Goal: Information Seeking & Learning: Learn about a topic

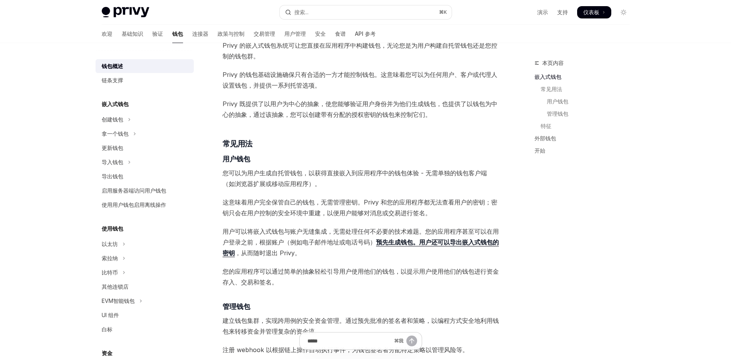
scroll to position [383, 0]
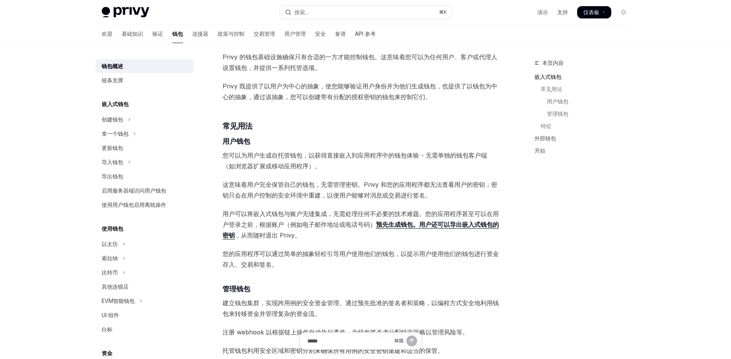
click at [346, 245] on div "Privy 构建了钱包基础设施，使用户和应用程序能够在数百个区块链上进行交易，包括以太坊、Solana、Base 等 。 这些钱包可以嵌入到您的应用程序中，让…" at bounding box center [361, 274] width 277 height 1121
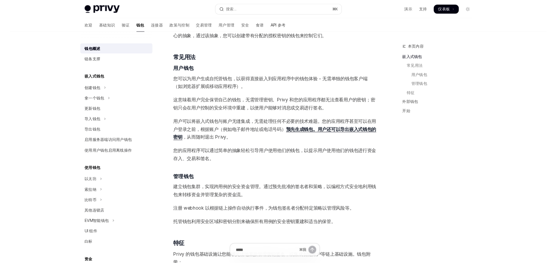
scroll to position [432, 0]
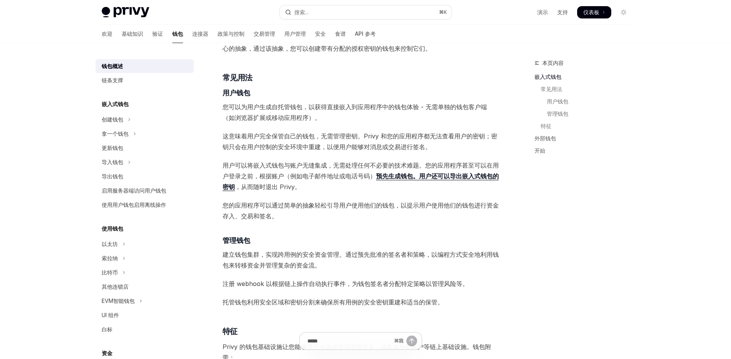
type textarea "*"
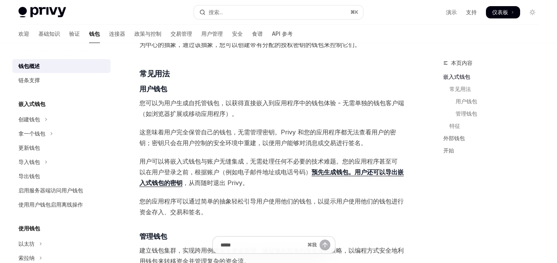
click at [272, 112] on span "您可以为用户生成自托管钱包，以获得直接嵌入到应用程序中的钱包体验 - 无需单独的钱包客户端（如浏览器扩展或移动应用程序）。" at bounding box center [273, 108] width 268 height 21
click at [273, 104] on font "您可以为用户生成自托管钱包，以获得直接嵌入到应用程序中的钱包体验 - 无需单独的钱包客户端（如浏览器扩展或移动应用程序）。" at bounding box center [271, 108] width 265 height 18
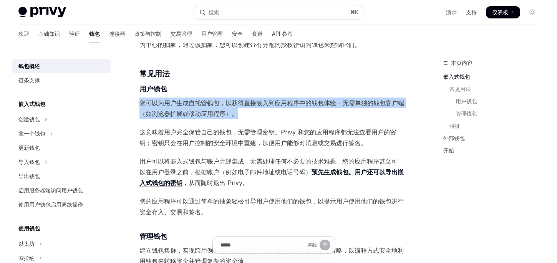
click at [273, 104] on font "您可以为用户生成自托管钱包，以获得直接嵌入到应用程序中的钱包体验 - 无需单独的钱包客户端（如浏览器扩展或移动应用程序）。" at bounding box center [271, 108] width 265 height 18
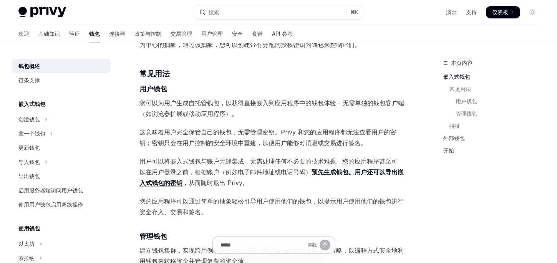
click at [269, 120] on div "Privy 构建了钱包基础设施，使用户和应用程序能够在数百个区块链上进行交易，包括以太坊、Solana、Base 等 。 这些钱包可以嵌入到您的应用程序中，让…" at bounding box center [273, 234] width 268 height 1139
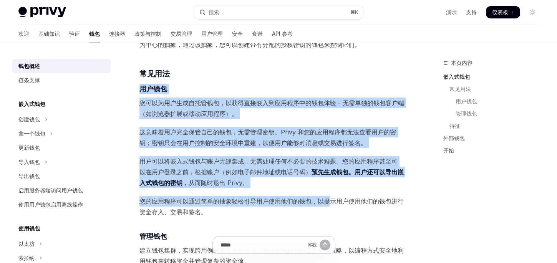
drag, startPoint x: 327, startPoint y: 206, endPoint x: 336, endPoint y: 82, distance: 124.3
click at [336, 82] on div "Privy 构建了钱包基础设施，使用户和应用程序能够在数百个区块链上进行交易，包括以太坊、Solana、Base 等 。 这些钱包可以嵌入到您的应用程序中，让…" at bounding box center [273, 234] width 268 height 1139
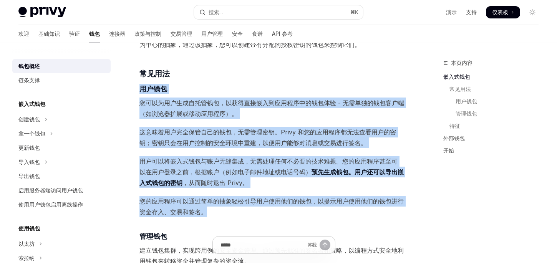
drag, startPoint x: 336, startPoint y: 82, endPoint x: 366, endPoint y: 214, distance: 135.1
click at [366, 214] on div "Privy 构建了钱包基础设施，使用户和应用程序能够在数百个区块链上进行交易，包括以太坊、Solana、Base 等 。 这些钱包可以嵌入到您的应用程序中，让…" at bounding box center [273, 234] width 268 height 1139
click at [366, 214] on span "您的应用程序可以通过简单的抽象轻松引导用户使用他们的钱包，以提示用户使用他们的钱包进行资金存入、交易和签名。" at bounding box center [273, 206] width 268 height 21
drag, startPoint x: 366, startPoint y: 214, endPoint x: 355, endPoint y: 69, distance: 145.5
click at [355, 69] on div "Privy 构建了钱包基础设施，使用户和应用程序能够在数百个区块链上进行交易，包括以太坊、Solana、Base 等 。 这些钱包可以嵌入到您的应用程序中，让…" at bounding box center [273, 234] width 268 height 1139
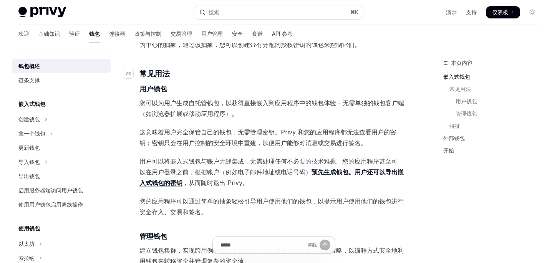
click at [356, 68] on h3 "​ 常见用法" at bounding box center [273, 73] width 268 height 11
click at [333, 188] on div "Privy 构建了钱包基础设施，使用户和应用程序能够在数百个区块链上进行交易，包括以太坊、Solana、Base 等 。 这些钱包可以嵌入到您的应用程序中，让…" at bounding box center [273, 234] width 268 height 1139
click at [323, 202] on font "您的应用程序可以通过简单的抽象轻松引导用户使用他们的钱包，以提示用户使用他们的钱包进行资金存入、交易和签名。" at bounding box center [271, 206] width 264 height 18
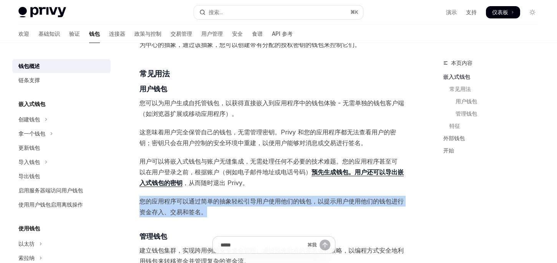
click at [323, 202] on font "您的应用程序可以通过简单的抽象轻松引导用户使用他们的钱包，以提示用户使用他们的钱包进行资金存入、交易和签名。" at bounding box center [271, 206] width 264 height 18
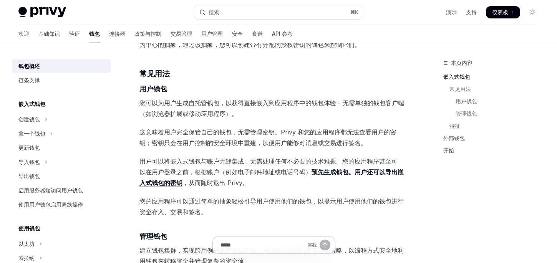
click at [332, 195] on div "Privy 构建了钱包基础设施，使用户和应用程序能够在数百个区块链上进行交易，包括以太坊、Solana、Base 等 。 这些钱包可以嵌入到您的应用程序中，让…" at bounding box center [273, 234] width 268 height 1139
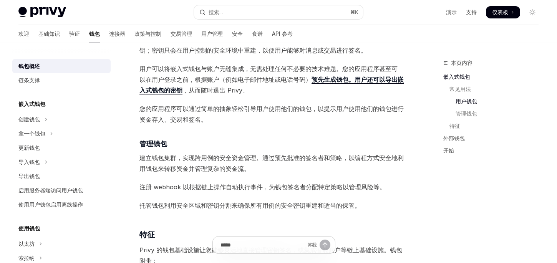
scroll to position [528, 0]
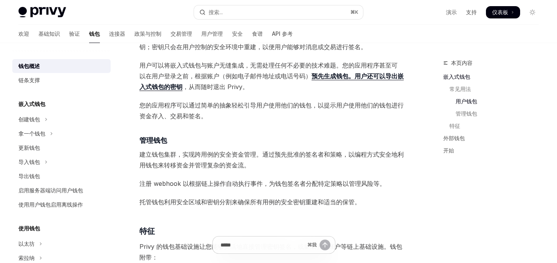
click at [332, 185] on font "注册 webhook 以根据链上操作自动执行事件，为钱包签名者分配特定策略以管理风险等。" at bounding box center [262, 184] width 246 height 8
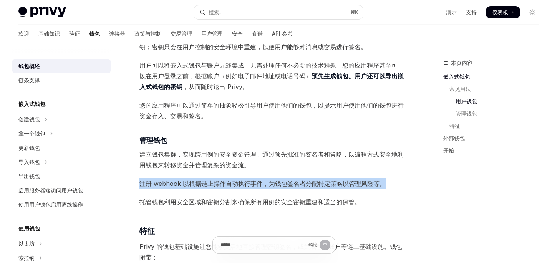
click at [332, 185] on font "注册 webhook 以根据链上操作自动执行事件，为钱包签名者分配特定策略以管理风险等。" at bounding box center [262, 184] width 246 height 8
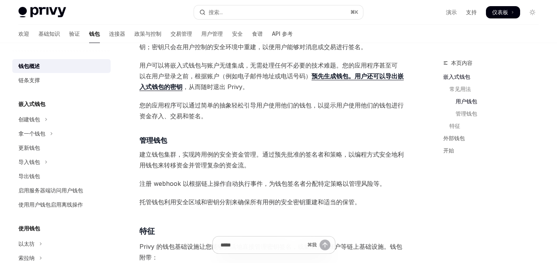
click at [330, 159] on span "建立钱包集群，实现跨用例的安全资金管理。通过预先批准的签名者和策略，以编程方式安全地利用钱包来转移资金并管理复杂的资金流。" at bounding box center [273, 159] width 268 height 21
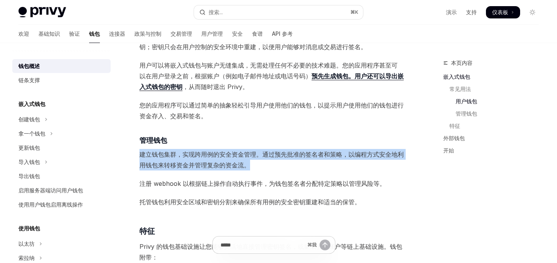
click at [330, 159] on span "建立钱包集群，实现跨用例的安全资金管理。通过预先批准的签名者和策略，以编程方式安全地利用钱包来转移资金并管理复杂的资金流。" at bounding box center [273, 159] width 268 height 21
click at [319, 170] on span "建立钱包集群，实现跨用例的安全资金管理。通过预先批准的签名者和策略，以编程方式安全地利用钱包来转移资金并管理复杂的资金流。" at bounding box center [273, 159] width 268 height 21
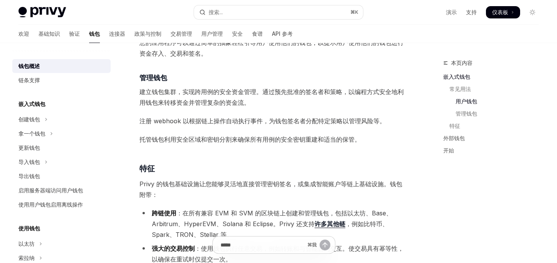
scroll to position [602, 0]
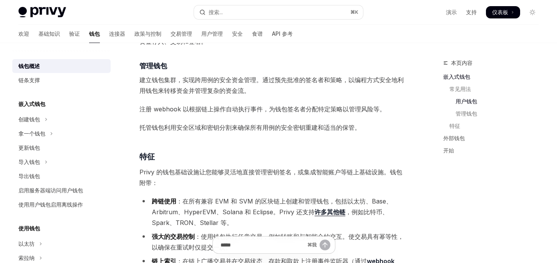
click at [318, 170] on font "Privy 的钱包基础设施让您能够灵活地直接管理密钥签名，或集成智能账户等链上基础设施。钱包附带：" at bounding box center [270, 177] width 263 height 18
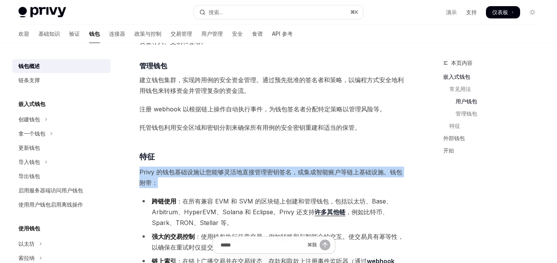
click at [318, 170] on font "Privy 的钱包基础设施让您能够灵活地直接管理密钥签名，或集成智能账户等链上基础设施。钱包附带：" at bounding box center [270, 177] width 263 height 18
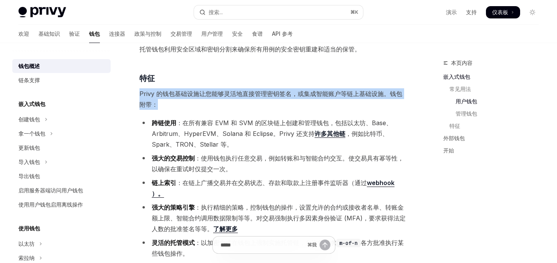
scroll to position [681, 0]
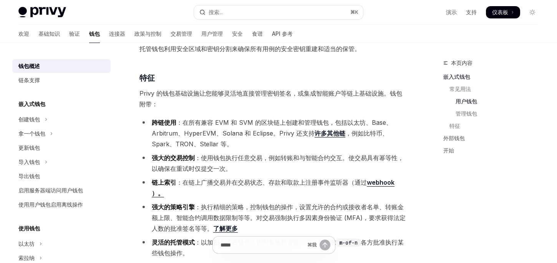
click at [317, 160] on font "：使用钱包执行任意交易，例如转账和与智能合约交互。使交易具有幂等性，以确保在重试时仅提交一次。" at bounding box center [278, 163] width 252 height 18
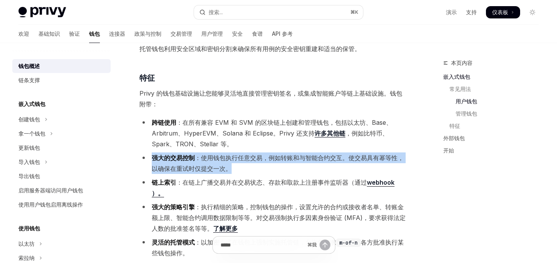
click at [317, 160] on font "：使用钱包执行任意交易，例如转账和与智能合约交互。使交易具有幂等性，以确保在重试时仅提交一次。" at bounding box center [278, 163] width 252 height 18
click at [308, 168] on li "强大的交易控制 ：使用钱包执行任意交易，例如转账和与智能合约交互。使交易具有幂等性，以确保在重试时仅提交一次。" at bounding box center [273, 162] width 268 height 21
drag, startPoint x: 308, startPoint y: 175, endPoint x: 312, endPoint y: 150, distance: 25.8
click at [312, 150] on ul "跨链使用 ：在所有兼容 EVM 和 SVM 的区块链上创建和管理钱包，包括以太坊、Base、Arbitrum、HyperEVM、Solana 和 Eclips…" at bounding box center [273, 207] width 268 height 180
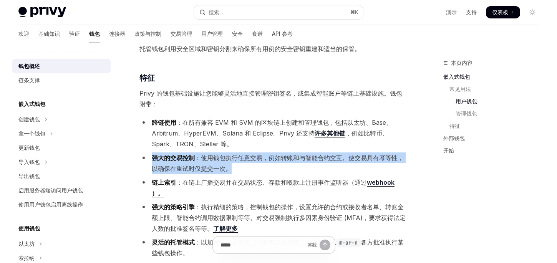
drag, startPoint x: 312, startPoint y: 150, endPoint x: 312, endPoint y: 172, distance: 22.3
click at [312, 172] on ul "跨链使用 ：在所有兼容 EVM 和 SVM 的区块链上创建和管理钱包，包括以太坊、Base、Arbitrum、HyperEVM、Solana 和 Eclips…" at bounding box center [273, 207] width 268 height 180
click at [312, 172] on li "强大的交易控制 ：使用钱包执行任意交易，例如转账和与智能合约交互。使交易具有幂等性，以确保在重试时仅提交一次。" at bounding box center [273, 162] width 268 height 21
drag, startPoint x: 312, startPoint y: 172, endPoint x: 312, endPoint y: 148, distance: 24.2
click at [312, 148] on ul "跨链使用 ：在所有兼容 EVM 和 SVM 的区块链上创建和管理钱包，包括以太坊、Base、Arbitrum、HyperEVM、Solana 和 Eclips…" at bounding box center [273, 207] width 268 height 180
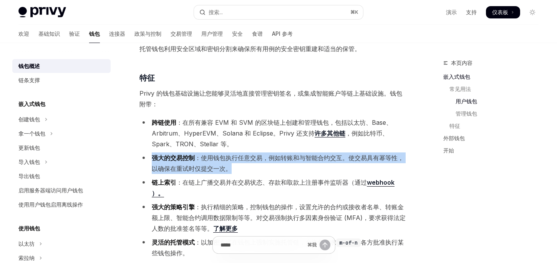
click at [312, 148] on li "跨链使用 ：在所有兼容 EVM 和 SVM 的区块链上创建和管理钱包，包括以太坊、Base、Arbitrum、HyperEVM、Solana 和 Eclips…" at bounding box center [273, 133] width 268 height 32
drag, startPoint x: 312, startPoint y: 148, endPoint x: 312, endPoint y: 168, distance: 20.4
click at [312, 168] on ul "跨链使用 ：在所有兼容 EVM 和 SVM 的区块链上创建和管理钱包，包括以太坊、Base、Arbitrum、HyperEVM、Solana 和 Eclips…" at bounding box center [273, 207] width 268 height 180
click at [312, 168] on li "强大的交易控制 ：使用钱包执行任意交易，例如转账和与智能合约交互。使交易具有幂等性，以确保在重试时仅提交一次。" at bounding box center [273, 162] width 268 height 21
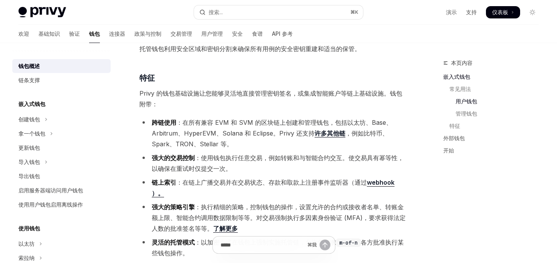
click at [296, 183] on font "：在链上广播交易并在交易状态、存款和取款上" at bounding box center [240, 183] width 129 height 8
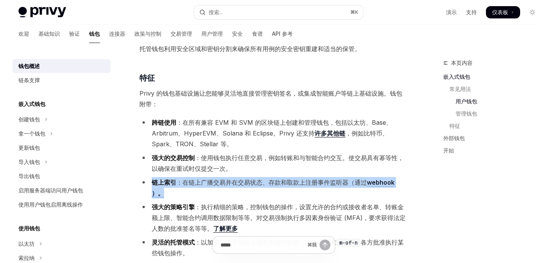
click at [296, 183] on font "：在链上广播交易并在交易状态、存款和取款上" at bounding box center [240, 183] width 129 height 8
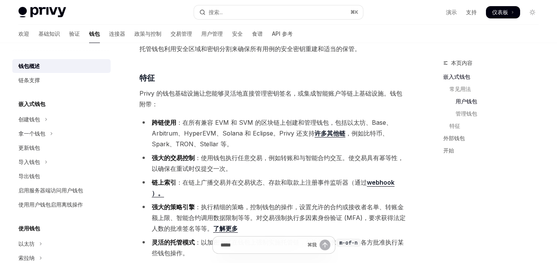
click at [296, 160] on font "：使用钱包执行任意交易，例如转账和与智能合约交互。使交易具有幂等性，以确保在重试时仅提交一次。" at bounding box center [278, 163] width 252 height 18
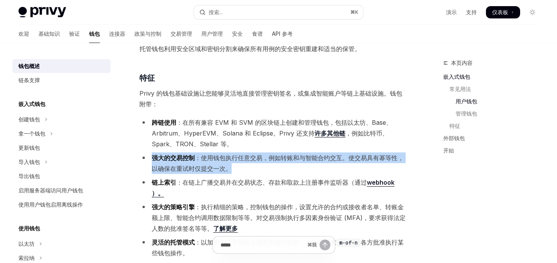
click at [296, 160] on font "：使用钱包执行任意交易，例如转账和与智能合约交互。使交易具有幂等性，以确保在重试时仅提交一次。" at bounding box center [278, 163] width 252 height 18
click at [284, 174] on li "强大的交易控制 ：使用钱包执行任意交易，例如转账和与智能合约交互。使交易具有幂等性，以确保在重试时仅提交一次。" at bounding box center [273, 162] width 268 height 21
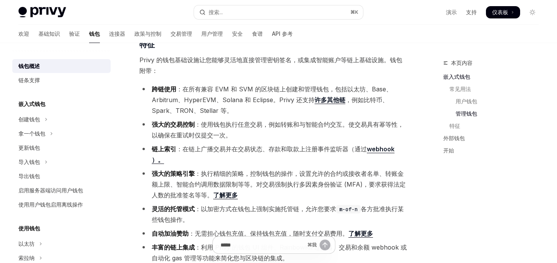
scroll to position [716, 0]
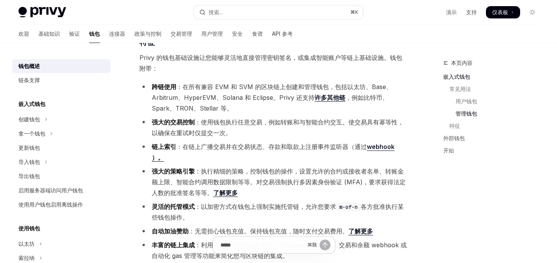
click at [284, 174] on font "：执行精细的策略，控制钱包的操作，设置允许的合约或接收者名单、转账金额上限、智能合约调用数据限制等等。对交易强制执行多因素身份验证 (MFA)，要求获得法定人…" at bounding box center [279, 181] width 254 height 29
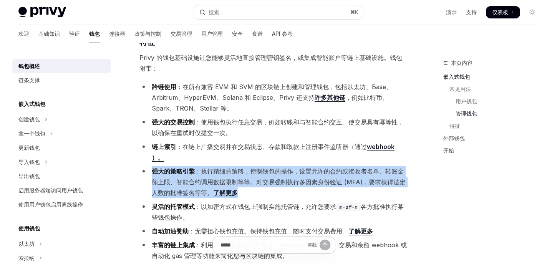
click at [284, 174] on font "：执行精细的策略，控制钱包的操作，设置允许的合约或接收者名单、转账金额上限、智能合约调用数据限制等等。对交易强制执行多因素身份验证 (MFA)，要求获得法定人…" at bounding box center [279, 181] width 254 height 29
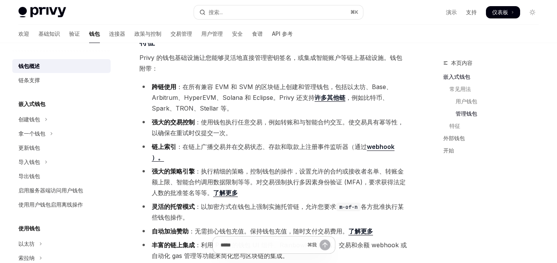
click at [274, 203] on font "：以加密方式在钱包上强制实施托管链，允许您要求" at bounding box center [265, 207] width 141 height 8
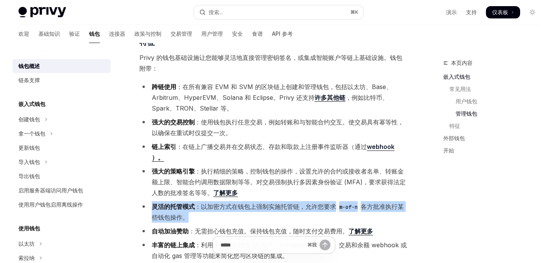
click at [274, 203] on font "：以加密方式在钱包上强制实施托管链，允许您要求" at bounding box center [265, 207] width 141 height 8
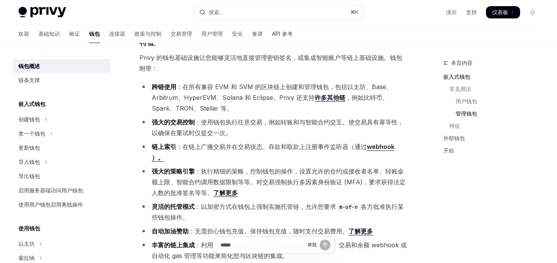
click at [272, 203] on li "灵活的托管模式 ：以加密方式在钱包上强制实施托管链，允许您要求 m-of-n 各方批准执行某些钱包操作。" at bounding box center [273, 211] width 268 height 21
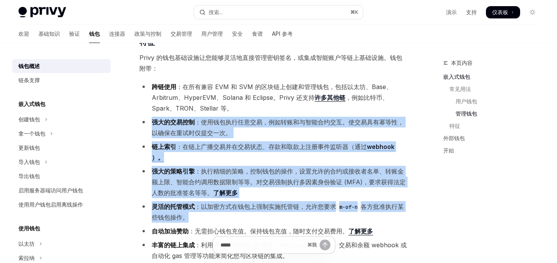
drag, startPoint x: 272, startPoint y: 203, endPoint x: 289, endPoint y: 123, distance: 82.1
click at [289, 123] on ul "跨链使用 ：在所有兼容 EVM 和 SVM 的区块链上创建和管理钱包，包括以太坊、Base、Arbitrum、HyperEVM、Solana 和 Eclips…" at bounding box center [273, 171] width 268 height 180
click at [289, 123] on font "：使用钱包执行任意交易，例如转账和与智能合约交互。使交易具有幂等性，以确保在重试时仅提交一次。" at bounding box center [278, 127] width 252 height 18
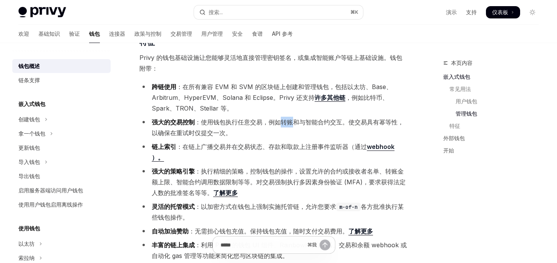
click at [289, 123] on font "：使用钱包执行任意交易，例如转账和与智能合约交互。使交易具有幂等性，以确保在重试时仅提交一次。" at bounding box center [278, 127] width 252 height 18
click at [309, 184] on li "强大的策略引擎 ：执行精细的策略，控制钱包的操作，设置允许的合约或接收者名单、转账金额上限、智能合约调用数据限制等等。对交易强制执行多因素身份验证 (MFA)…" at bounding box center [273, 182] width 268 height 32
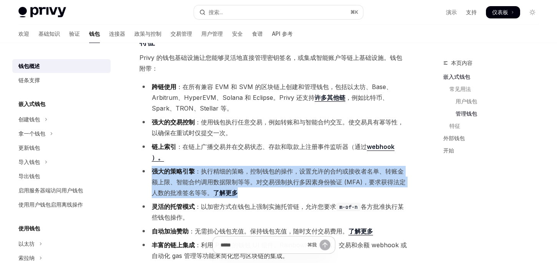
click at [309, 184] on li "强大的策略引擎 ：执行精细的策略，控制钱包的操作，设置允许的合约或接收者名单、转账金额上限、智能合约调用数据限制等等。对交易强制执行多因素身份验证 (MFA)…" at bounding box center [273, 182] width 268 height 32
click at [304, 175] on li "强大的策略引擎 ：执行精细的策略，控制钱包的操作，设置允许的合约或接收者名单、转账金额上限、智能合约调用数据限制等等。对交易强制执行多因素身份验证 (MFA)…" at bounding box center [273, 182] width 268 height 32
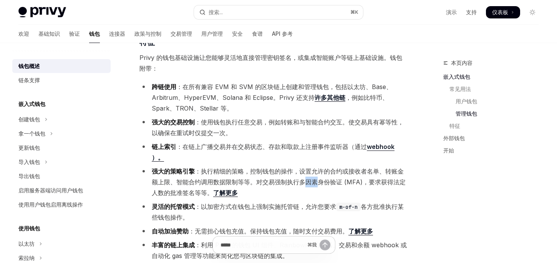
click at [304, 175] on li "强大的策略引擎 ：执行精细的策略，控制钱包的操作，设置允许的合约或接收者名单、转账金额上限、智能合约调用数据限制等等。对交易强制执行多因素身份验证 (MFA)…" at bounding box center [273, 182] width 268 height 32
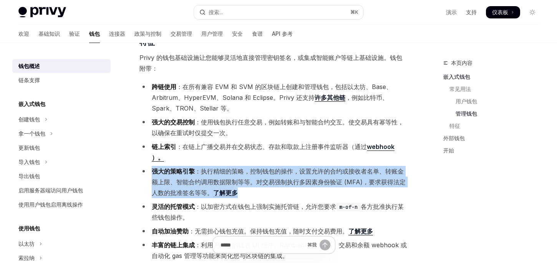
click at [304, 175] on li "强大的策略引擎 ：执行精细的策略，控制钱包的操作，设置允许的合约或接收者名单、转账金额上限、智能合约调用数据限制等等。对交易强制执行多因素身份验证 (MFA)…" at bounding box center [273, 182] width 268 height 32
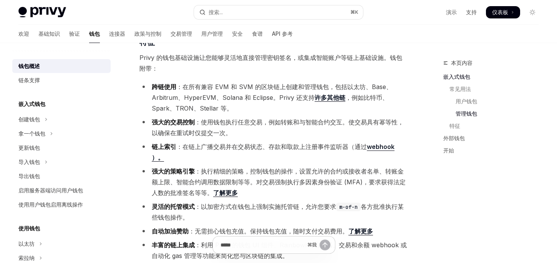
click at [277, 201] on li "灵活的托管模式 ：以加密方式在钱包上强制实施托管链，允许您要求 m-of-n 各方批准执行某些钱包操作。" at bounding box center [273, 211] width 268 height 21
